Goal: Register for event/course

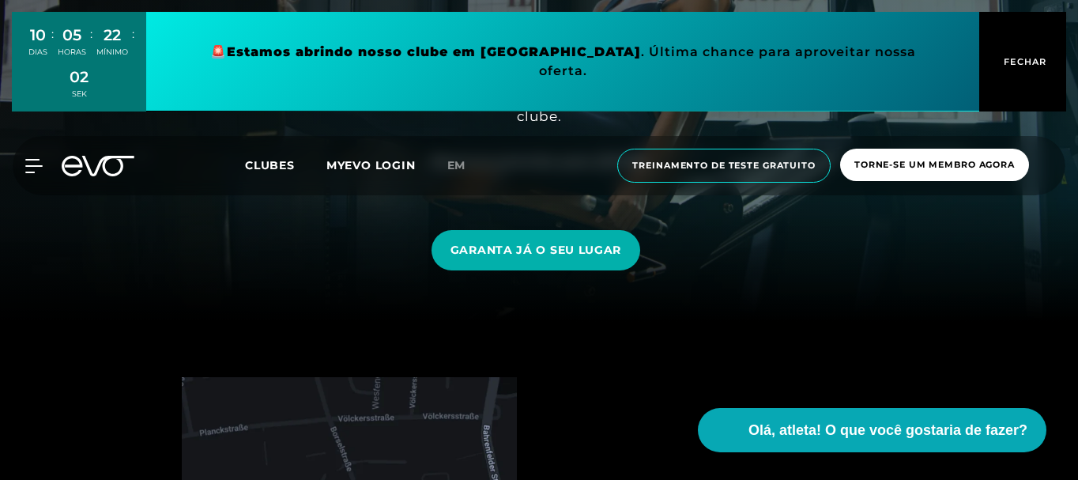
scroll to position [237, 0]
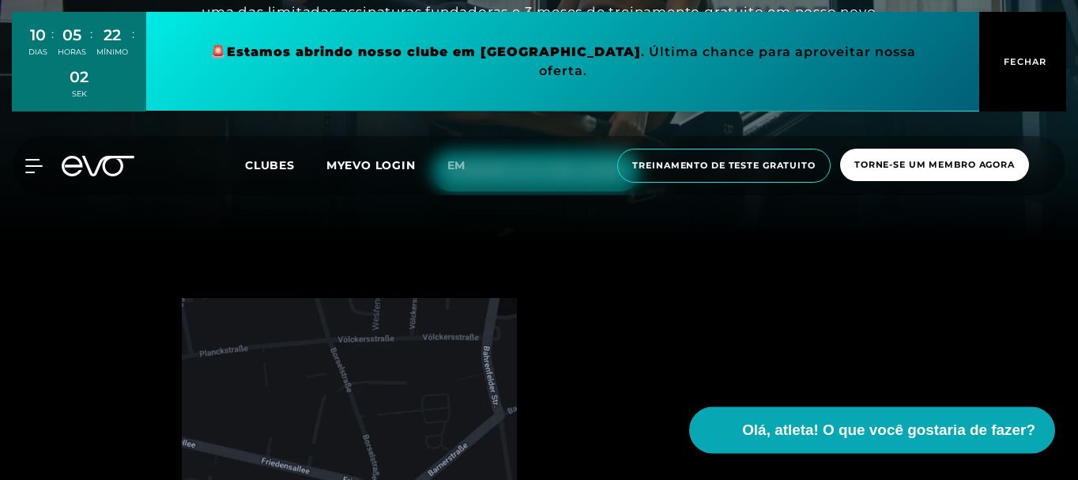
click at [790, 413] on button "Olá, atleta! O que você gostaria de fazer?" at bounding box center [872, 430] width 366 height 47
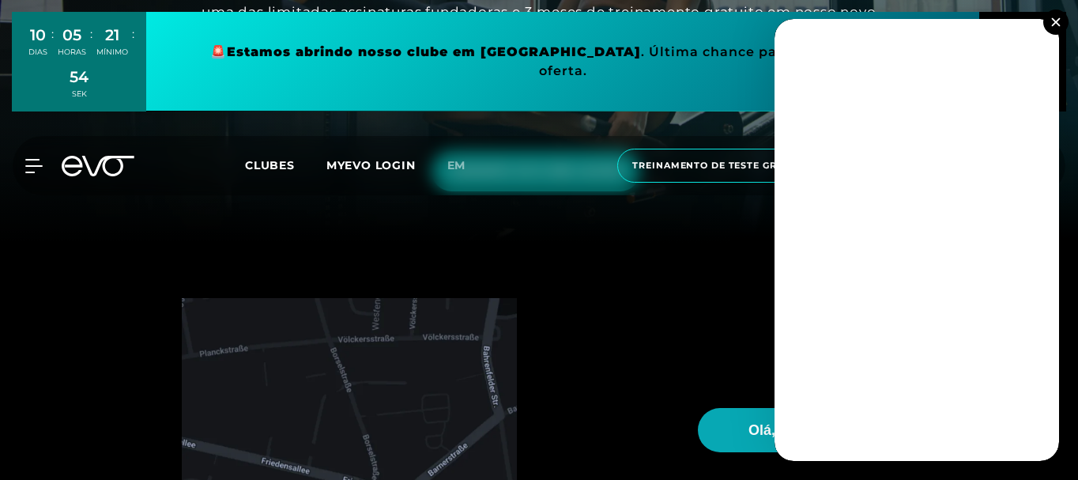
click at [1057, 21] on img at bounding box center [1055, 21] width 9 height 9
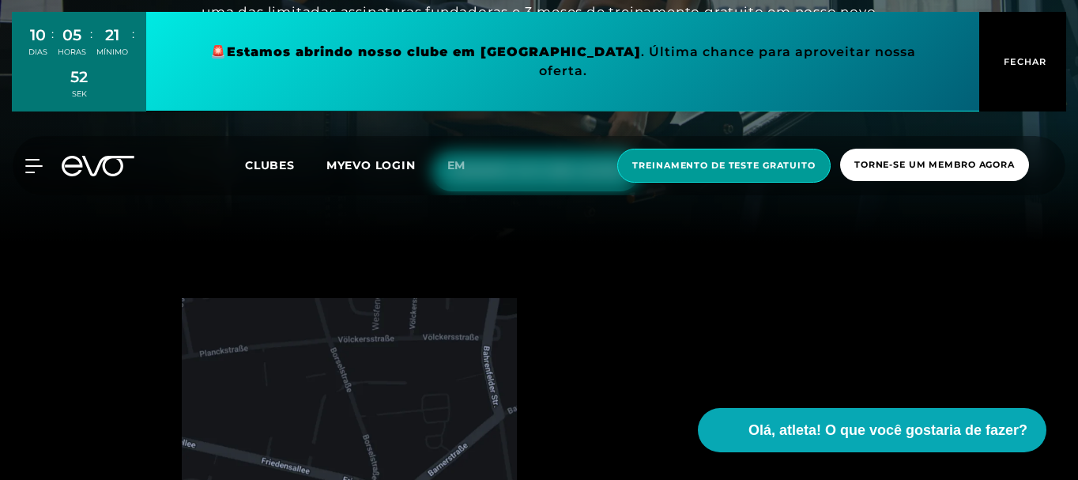
click at [714, 155] on span "Treinamento de teste gratuito" at bounding box center [723, 166] width 213 height 34
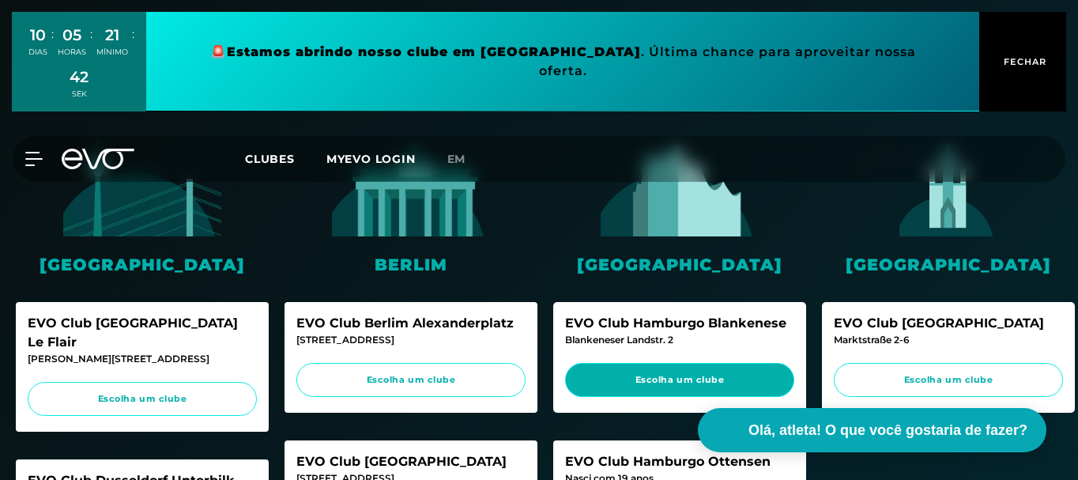
scroll to position [474, 0]
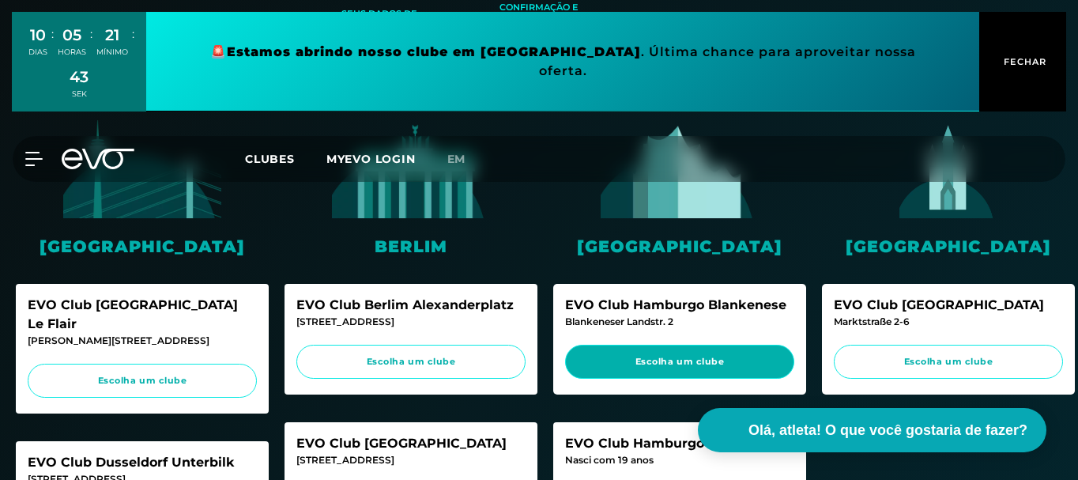
click at [647, 362] on font "Escolha um clube" at bounding box center [679, 361] width 89 height 11
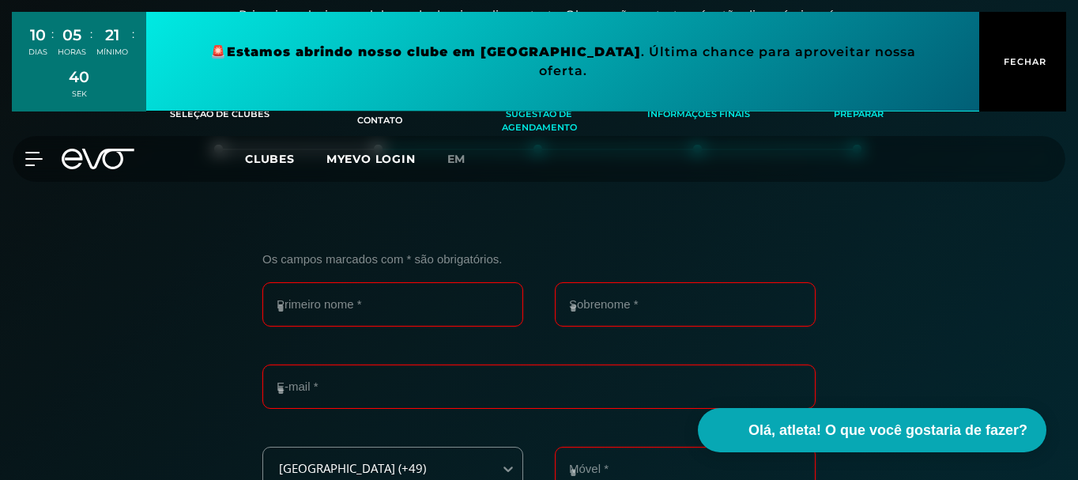
scroll to position [380, 0]
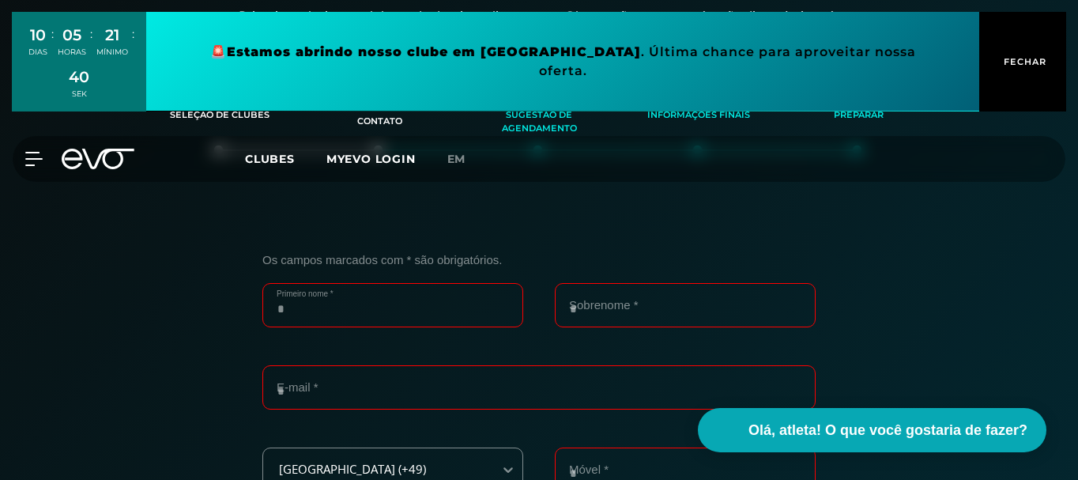
click at [398, 307] on input "Primeiro nome *" at bounding box center [392, 305] width 261 height 44
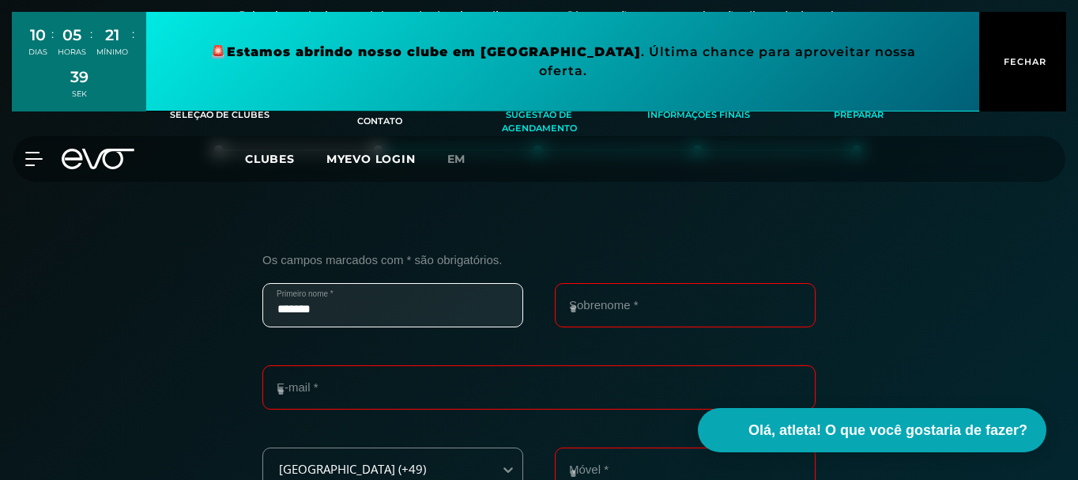
type input "*******"
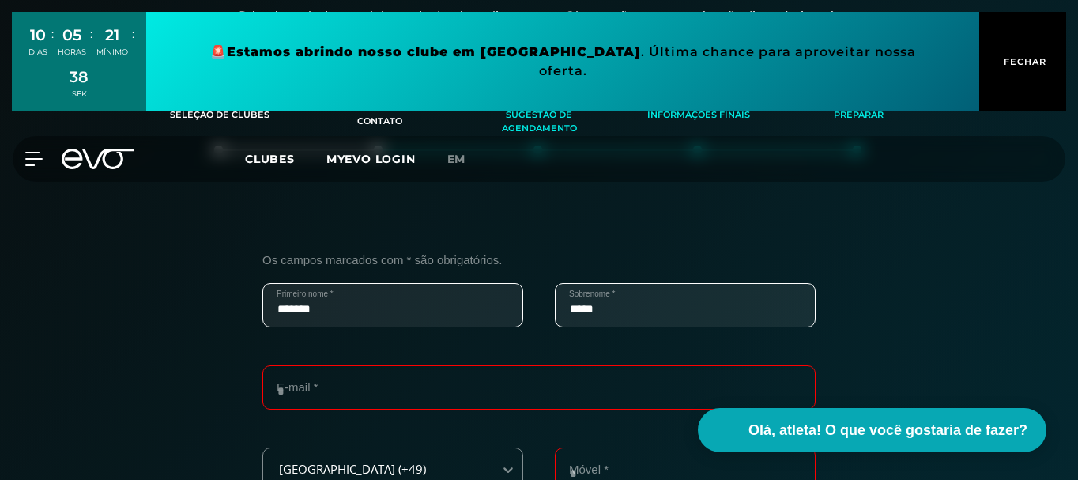
type input "*****"
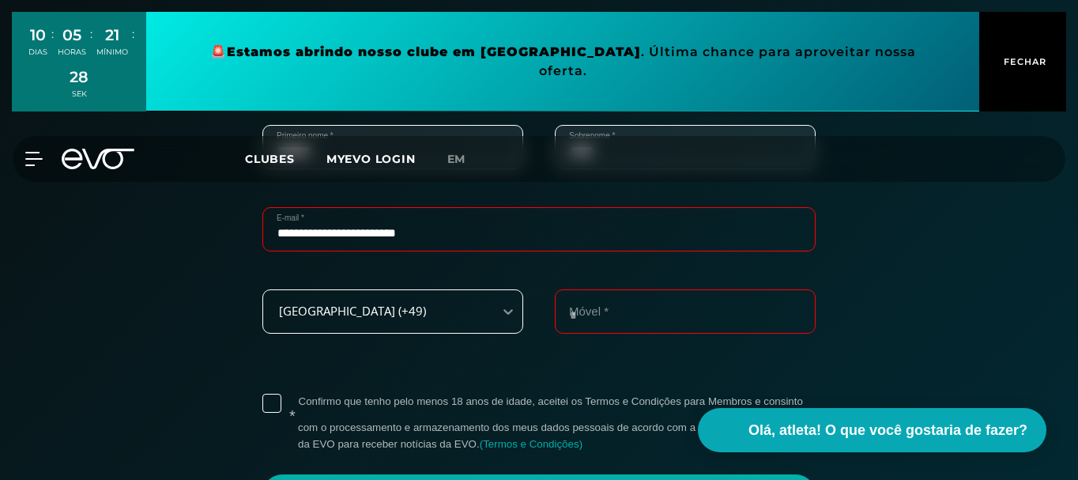
type input "**********"
click at [393, 312] on div "[GEOGRAPHIC_DATA] (+49)" at bounding box center [392, 311] width 261 height 44
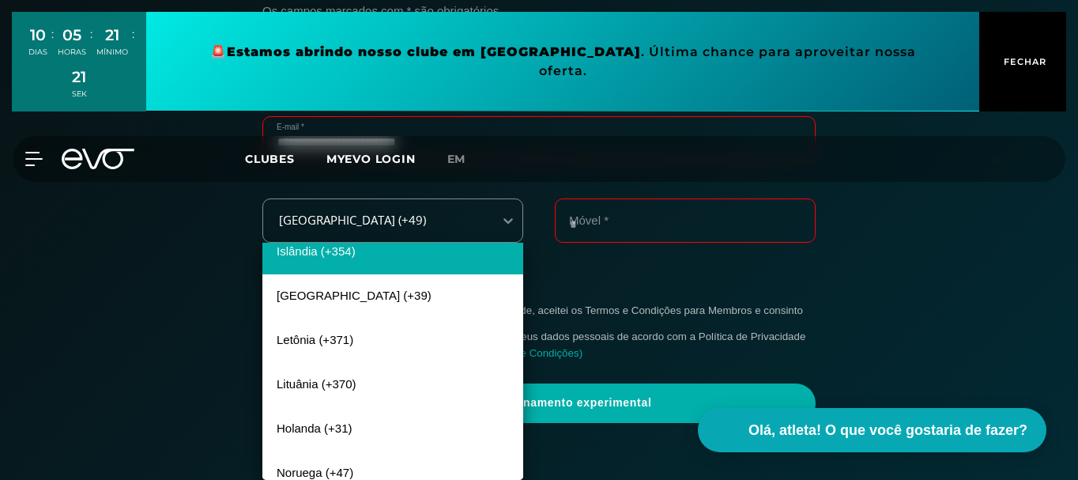
scroll to position [237, 0]
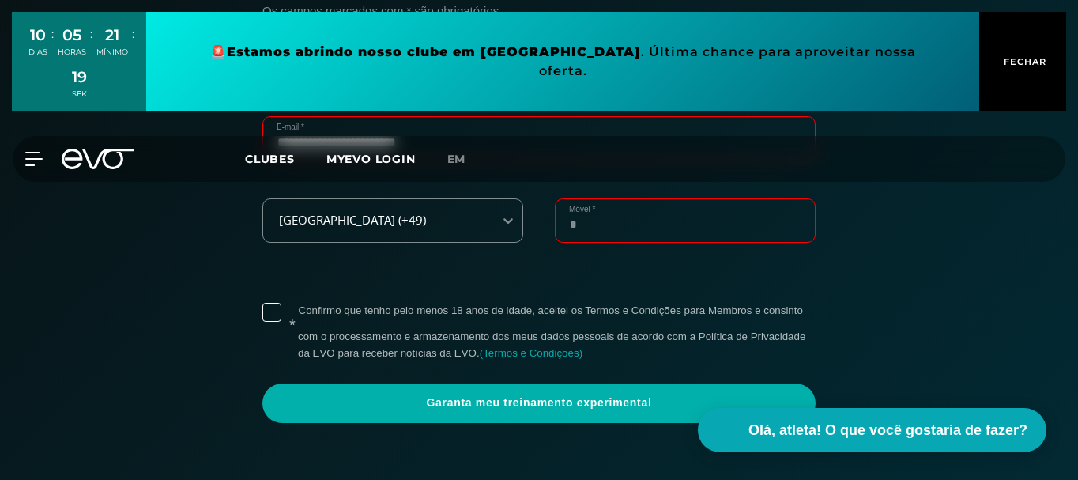
click at [580, 237] on input "Móvel *" at bounding box center [685, 220] width 261 height 44
type input "**********"
click at [298, 314] on label "* Confirmo que tenho pelo menos 18 anos de idade, aceitei os Termos e Condições…" at bounding box center [557, 332] width 518 height 58
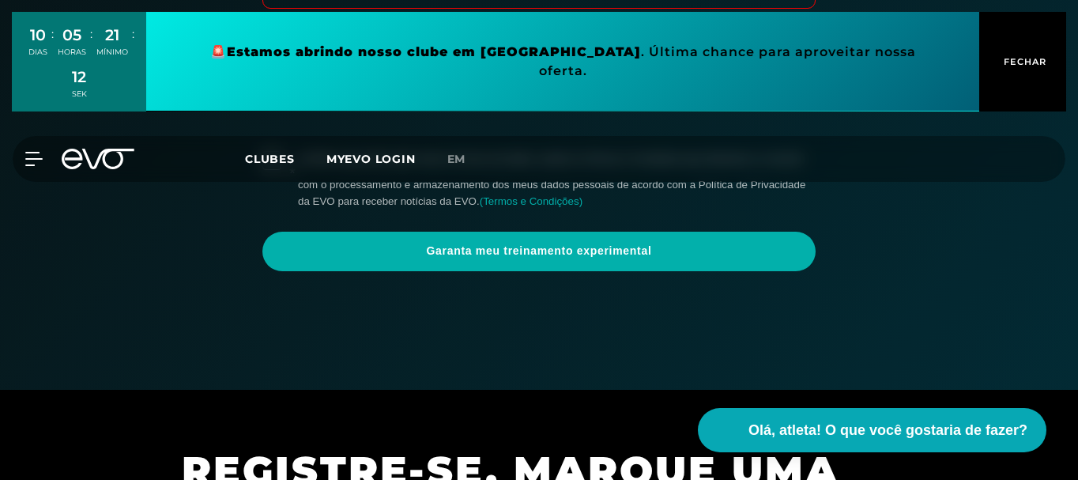
scroll to position [787, 0]
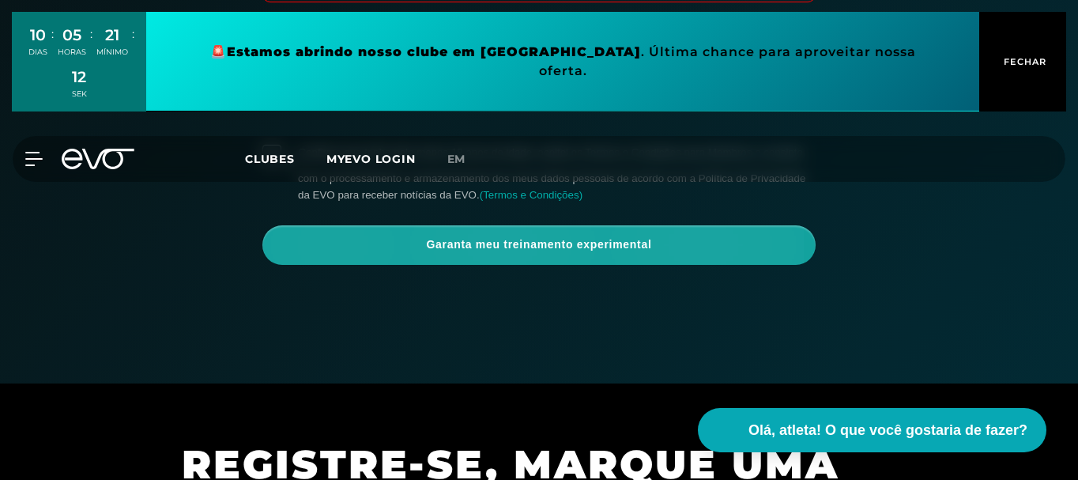
click at [573, 253] on span "Garanta meu treinamento experimental" at bounding box center [538, 245] width 515 height 16
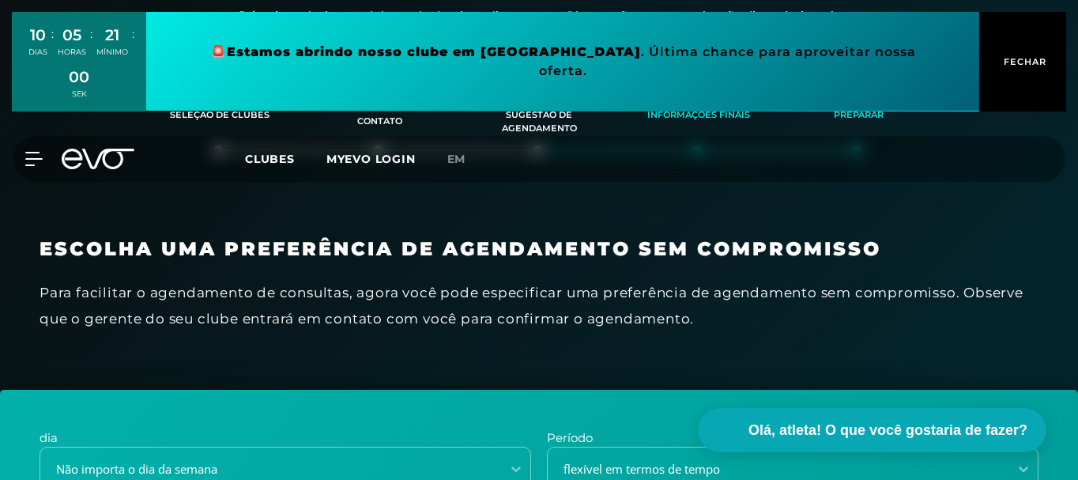
scroll to position [222, 0]
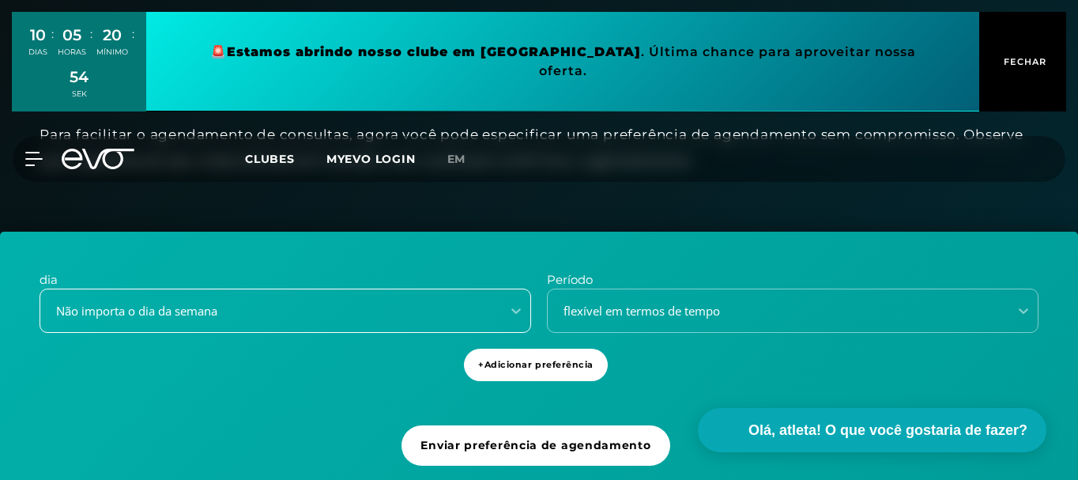
click at [220, 310] on div "Não importa o dia da semana" at bounding box center [286, 310] width 492 height 44
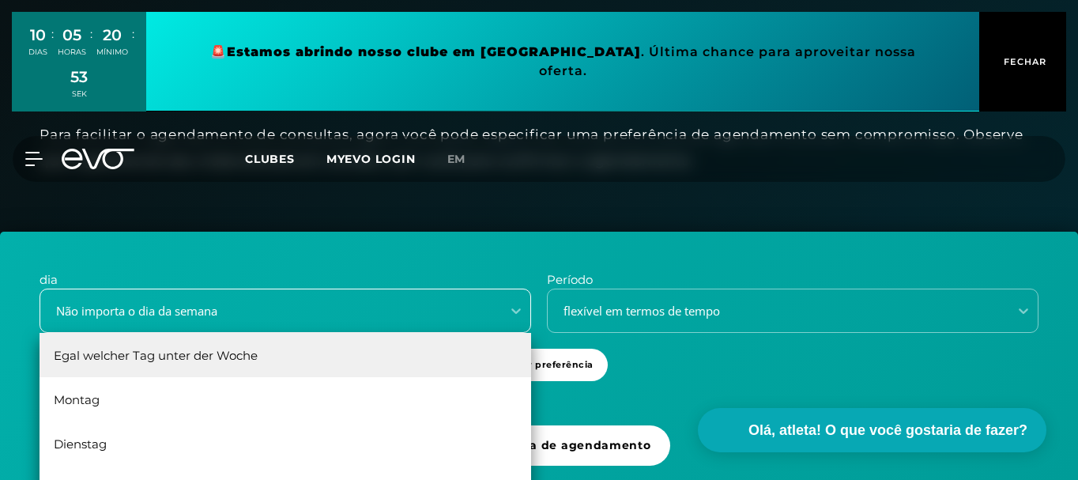
scroll to position [628, 0]
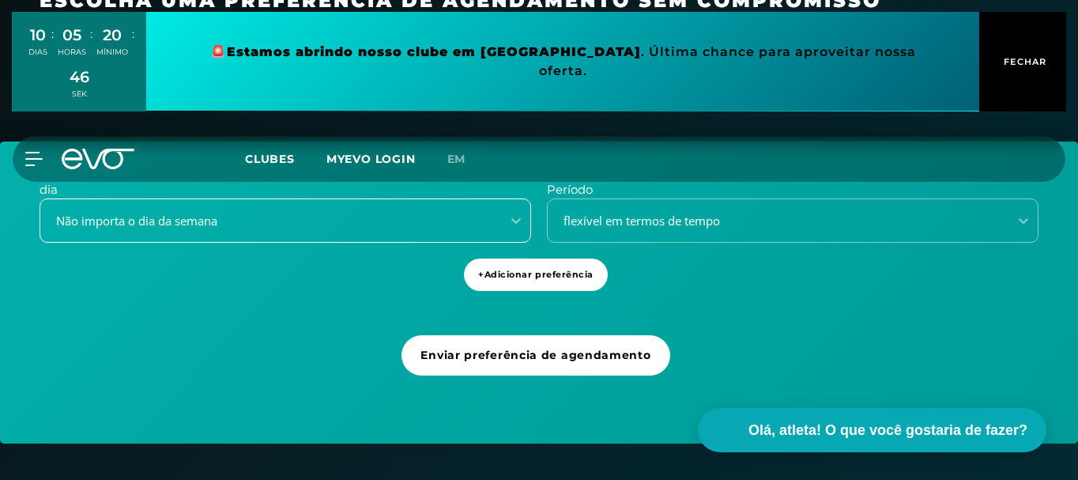
click at [254, 212] on div "Não importa o dia da semana" at bounding box center [266, 221] width 448 height 18
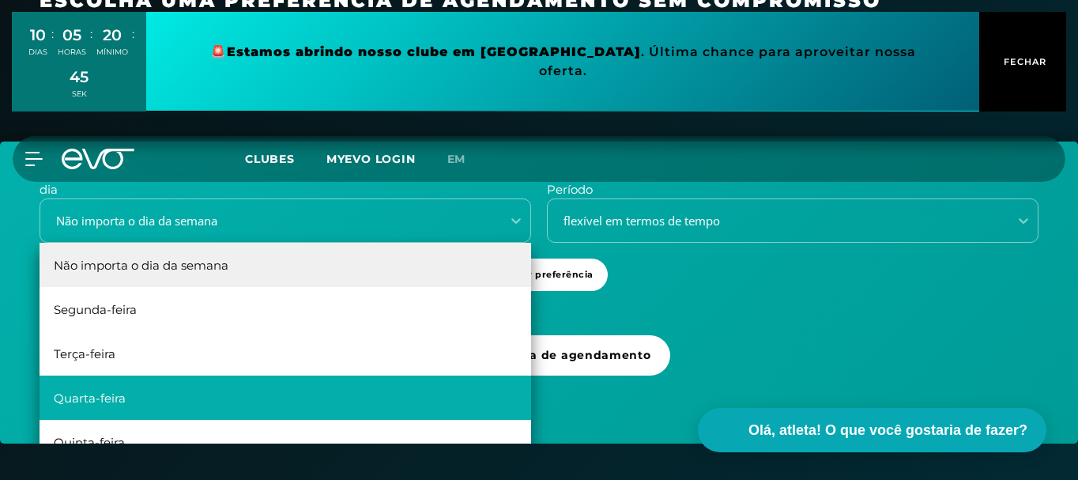
scroll to position [28, 0]
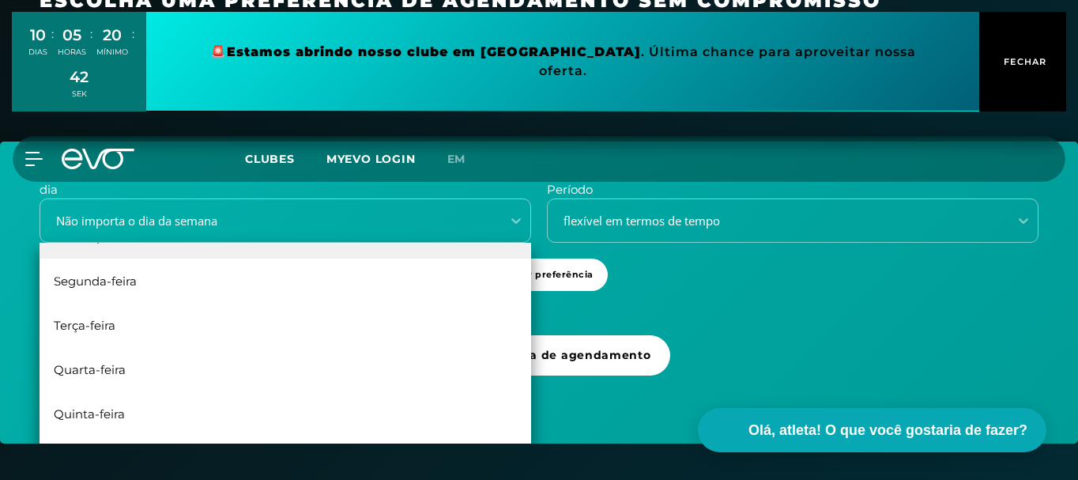
click at [794, 299] on div "dia 6 resultados disponíveis. Use as teclas para cima e para baixo para escolhe…" at bounding box center [539, 292] width 1078 height 302
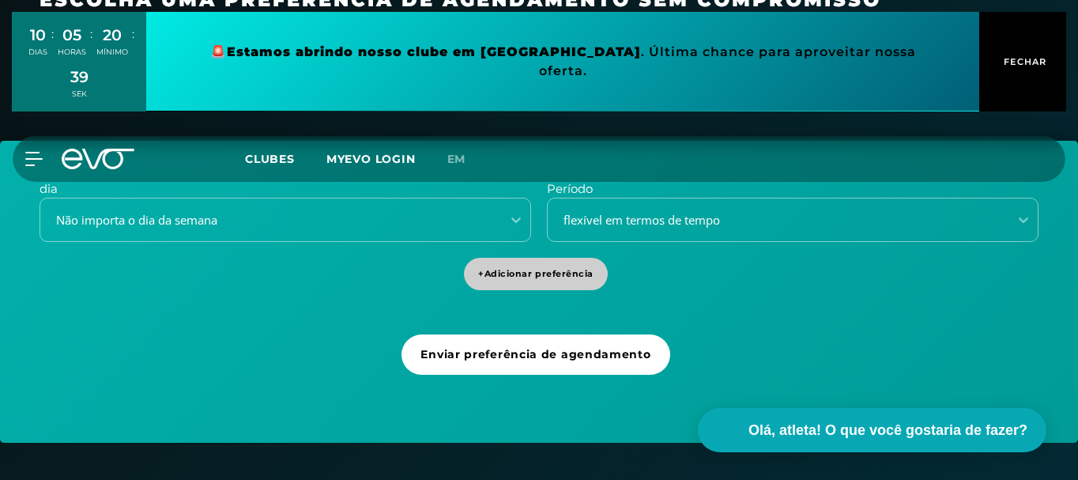
scroll to position [628, 0]
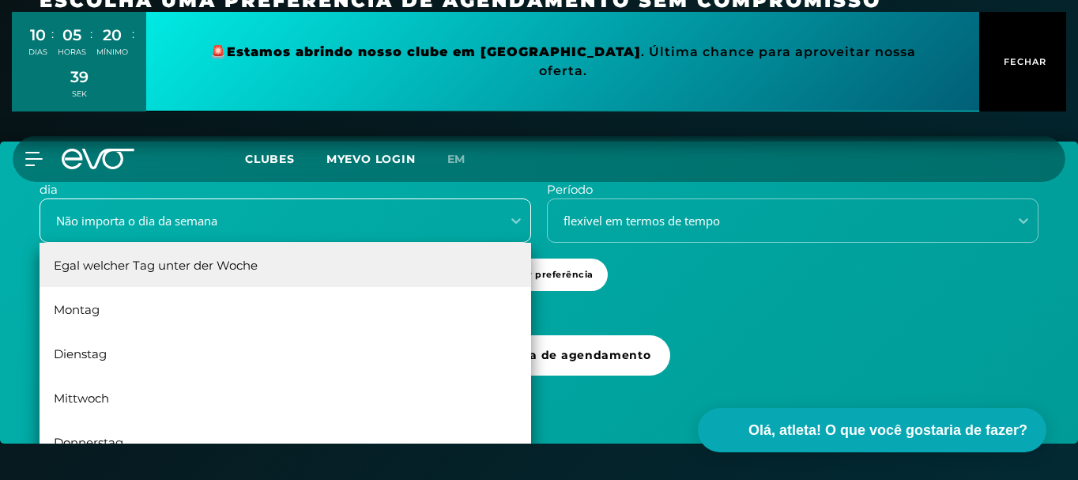
click at [461, 224] on div "Não importa o dia da semana" at bounding box center [266, 221] width 448 height 18
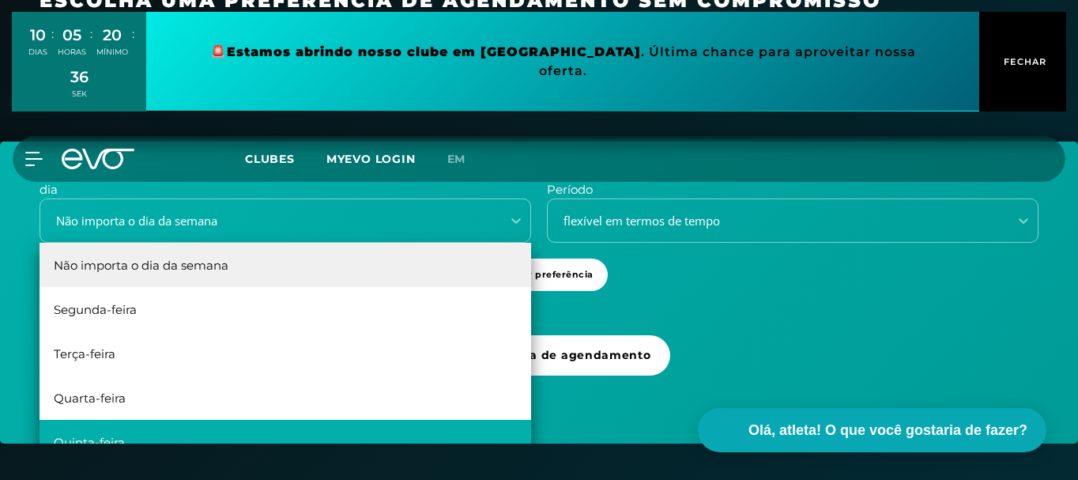
scroll to position [28, 0]
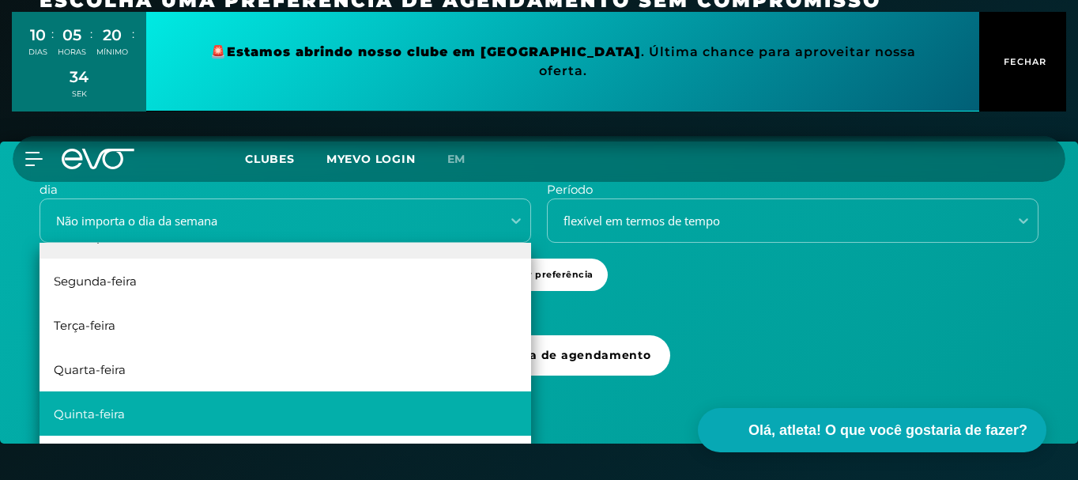
click at [273, 437] on div "Sexta-feira" at bounding box center [286, 457] width 492 height 44
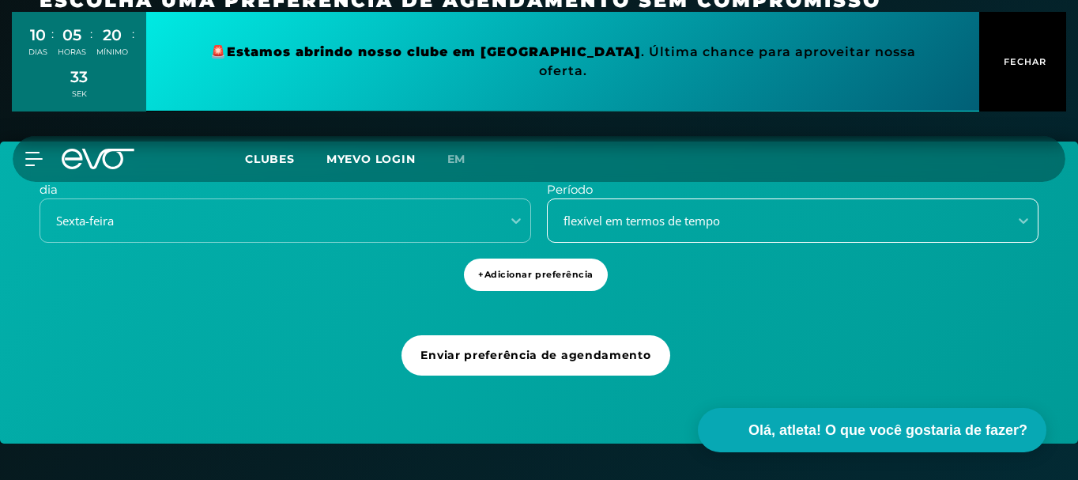
click at [733, 231] on div "flexível em termos de tempo" at bounding box center [778, 220] width 461 height 21
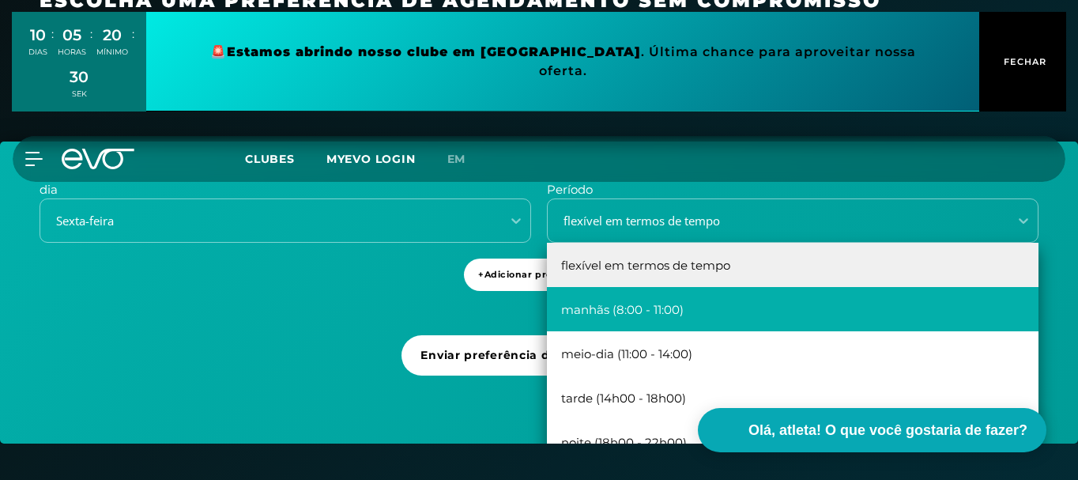
click at [744, 325] on div "manhãs (8:00 - 11:00)" at bounding box center [793, 309] width 492 height 44
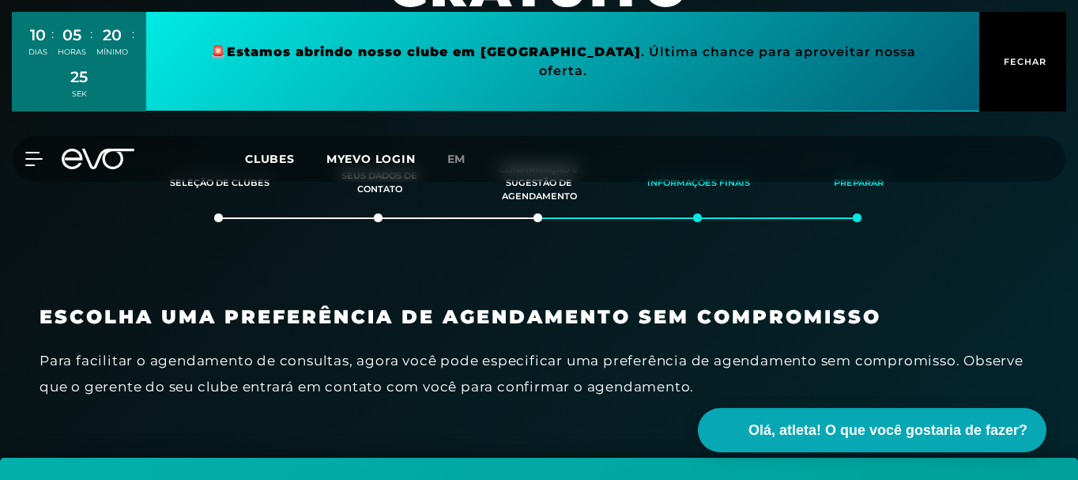
scroll to position [0, 0]
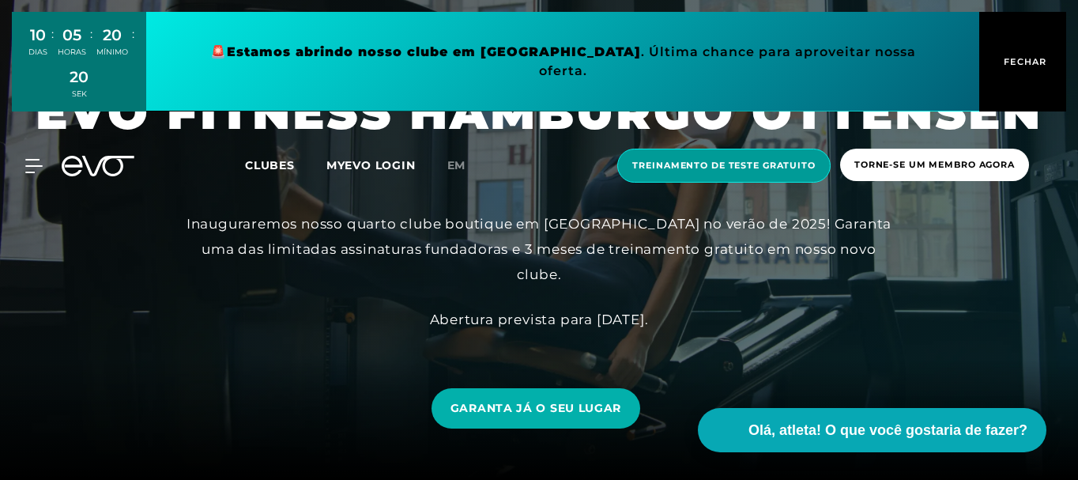
click at [759, 168] on font "Treinamento de teste gratuito" at bounding box center [723, 165] width 183 height 11
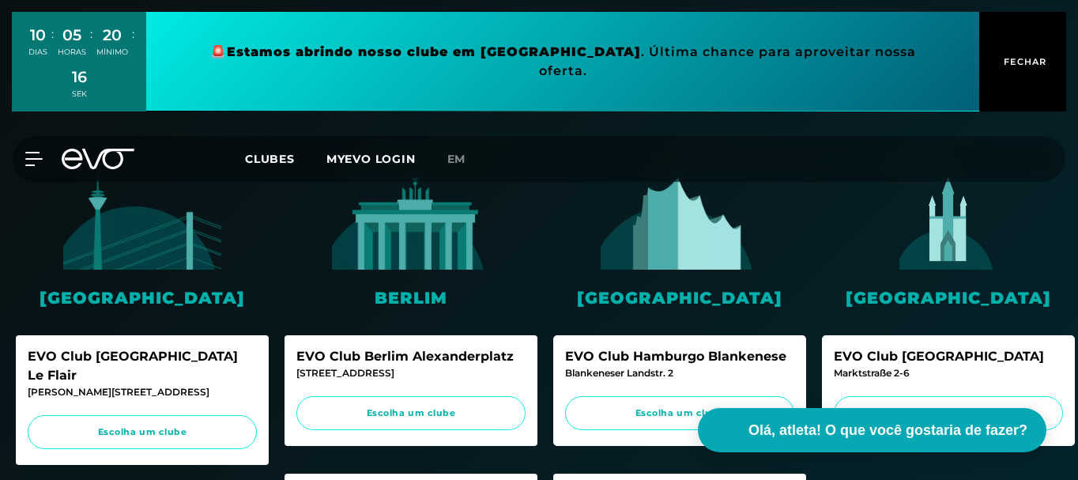
scroll to position [474, 0]
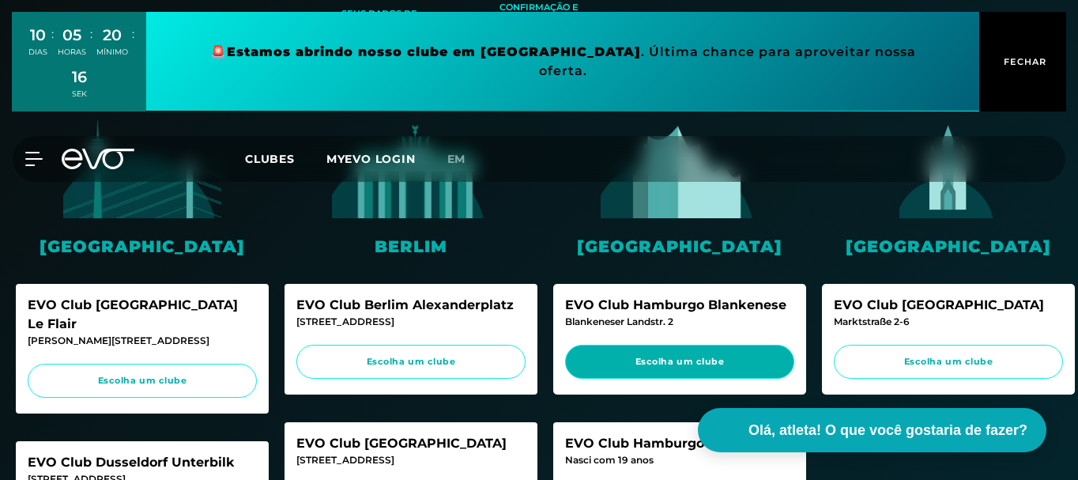
click at [684, 372] on span "Escolha um clube" at bounding box center [679, 362] width 229 height 34
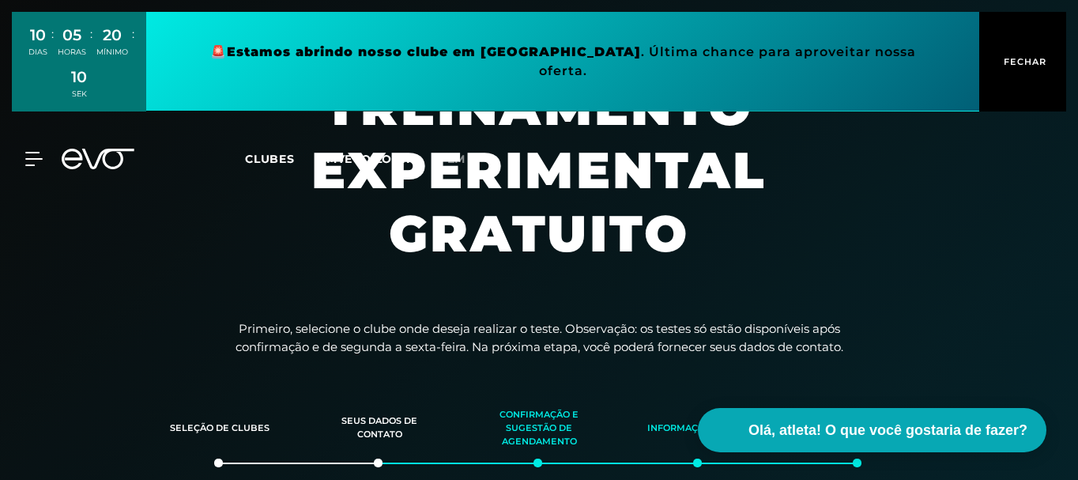
scroll to position [158, 0]
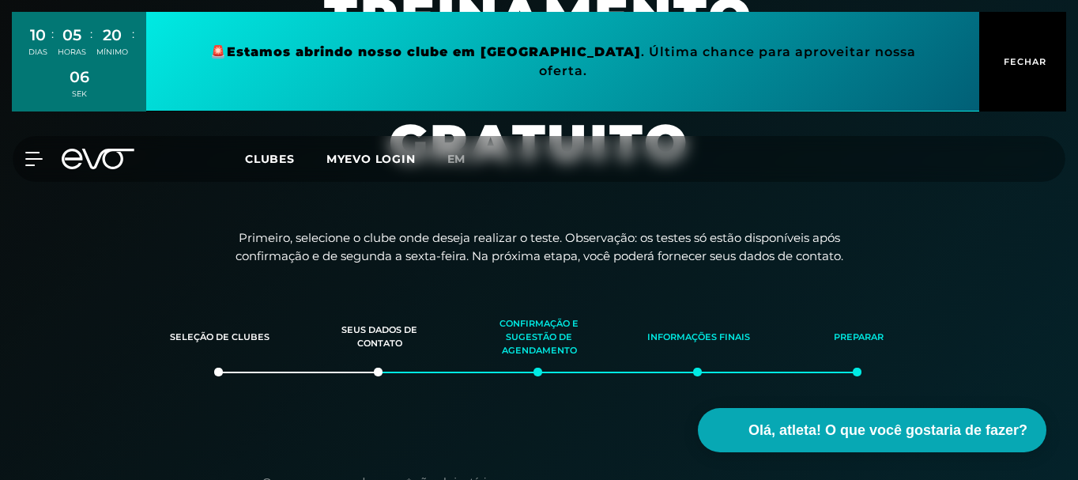
click at [722, 70] on link at bounding box center [562, 62] width 833 height 100
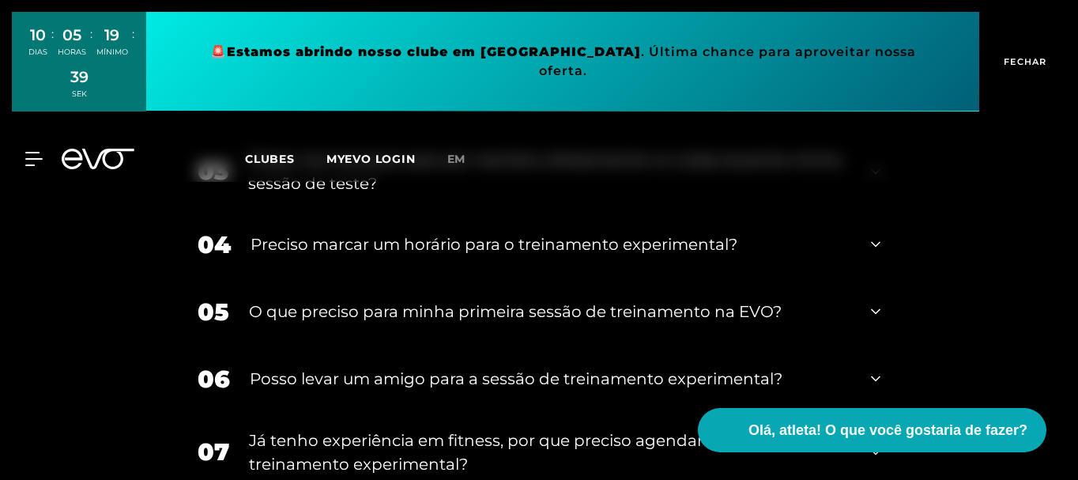
scroll to position [2134, 0]
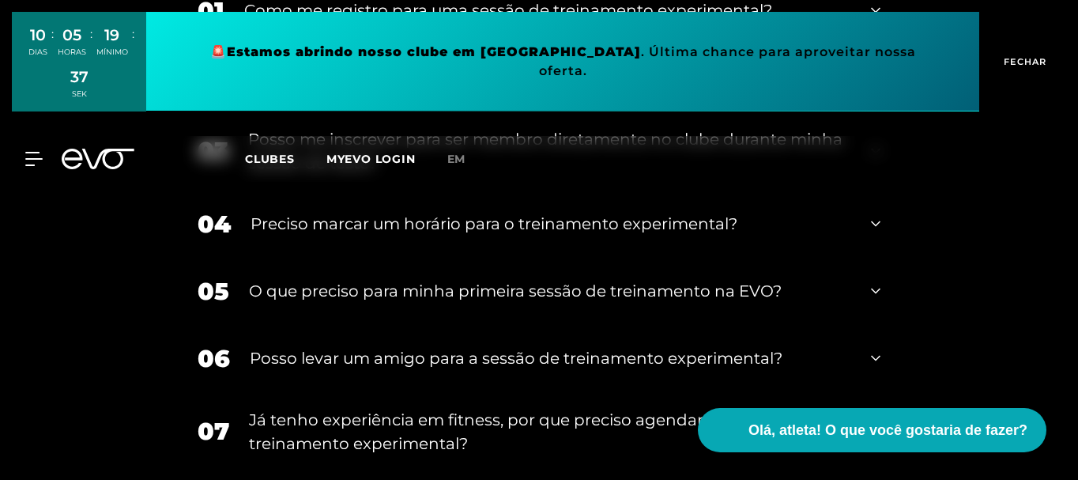
click at [612, 280] on div "O que preciso para minha primeira sessão de treinamento na EVO?" at bounding box center [550, 291] width 602 height 24
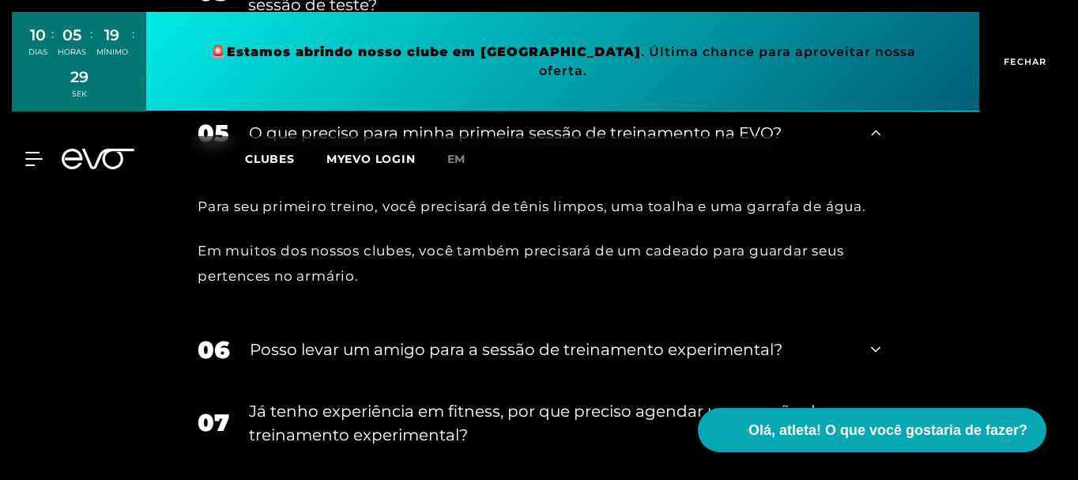
scroll to position [2371, 0]
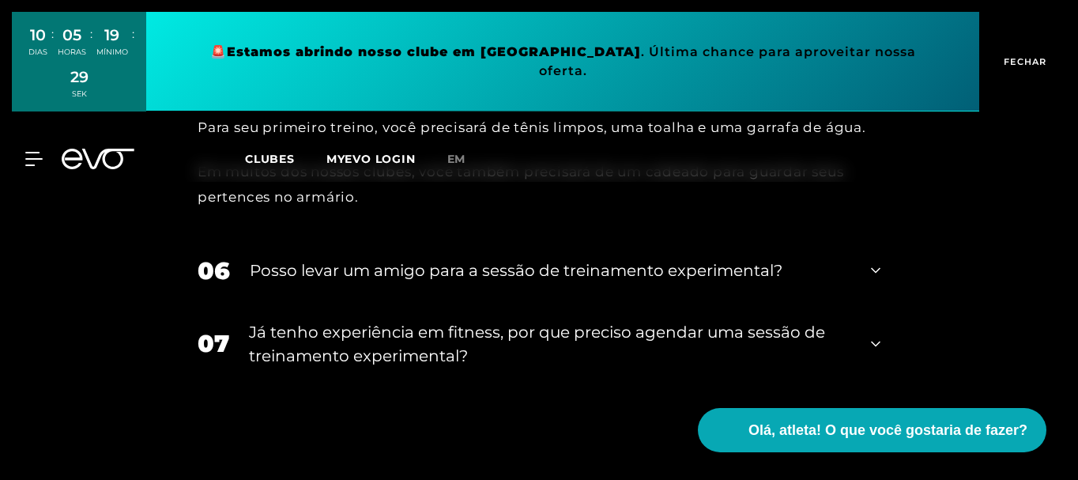
click at [511, 317] on div "07 Já tenho experiência em fitness, por que preciso agendar uma sessão de trein…" at bounding box center [539, 343] width 714 height 79
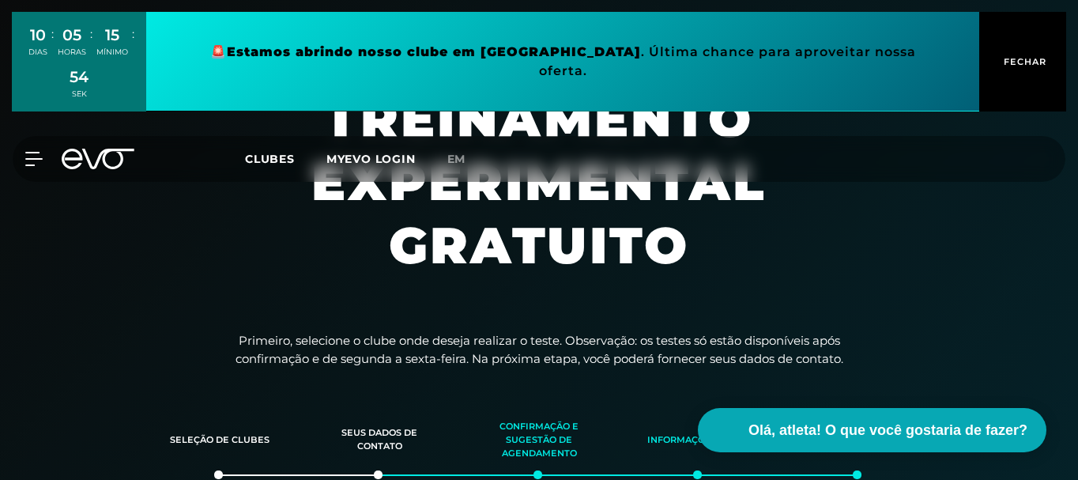
scroll to position [0, 0]
